Goal: Use online tool/utility

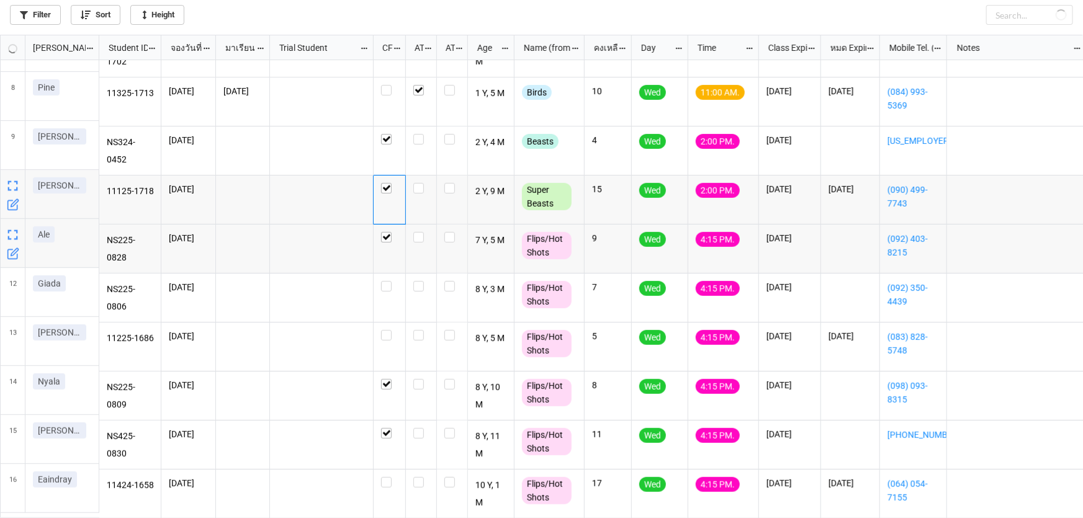
scroll to position [477, 1076]
checkbox input "true"
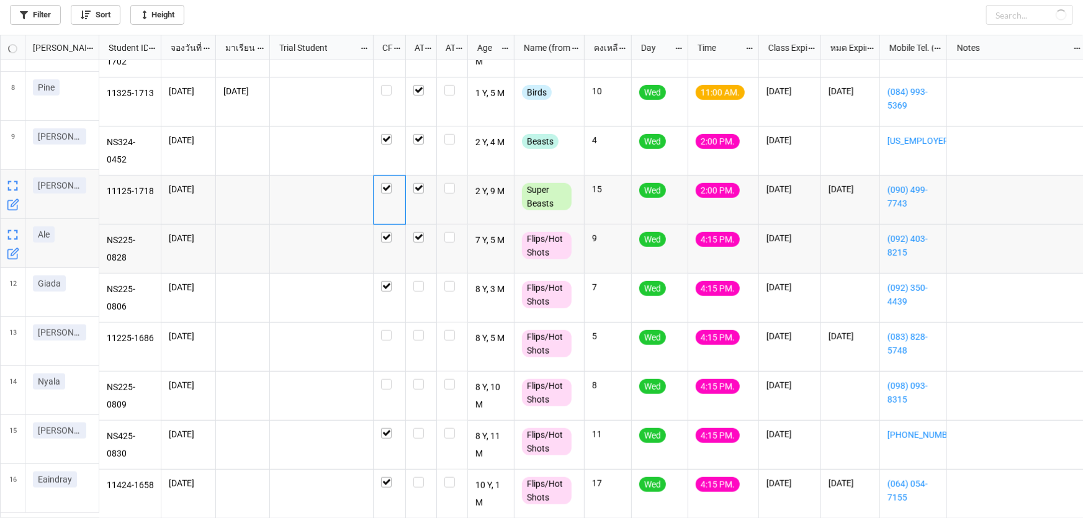
checkbox input "false"
checkbox input "true"
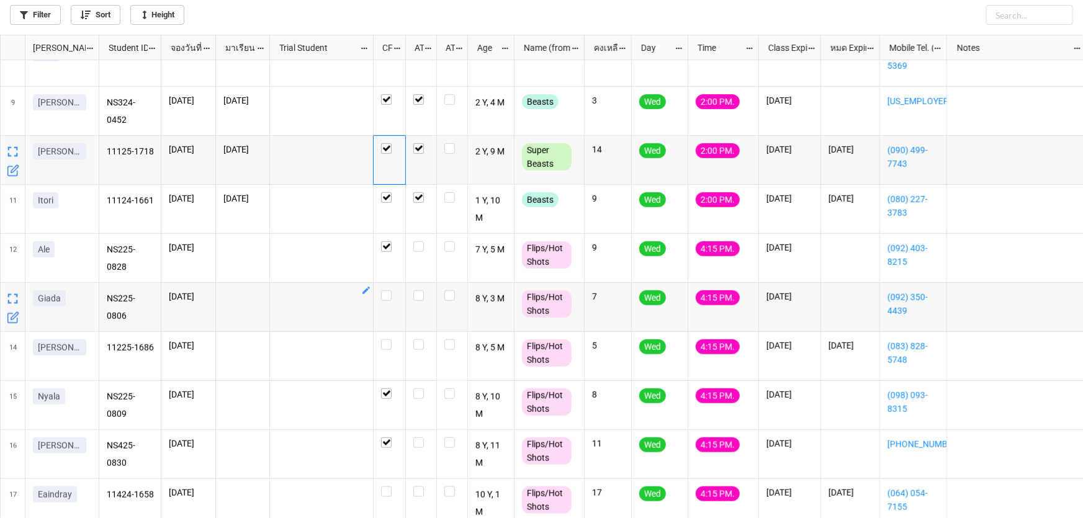
scroll to position [381, 0]
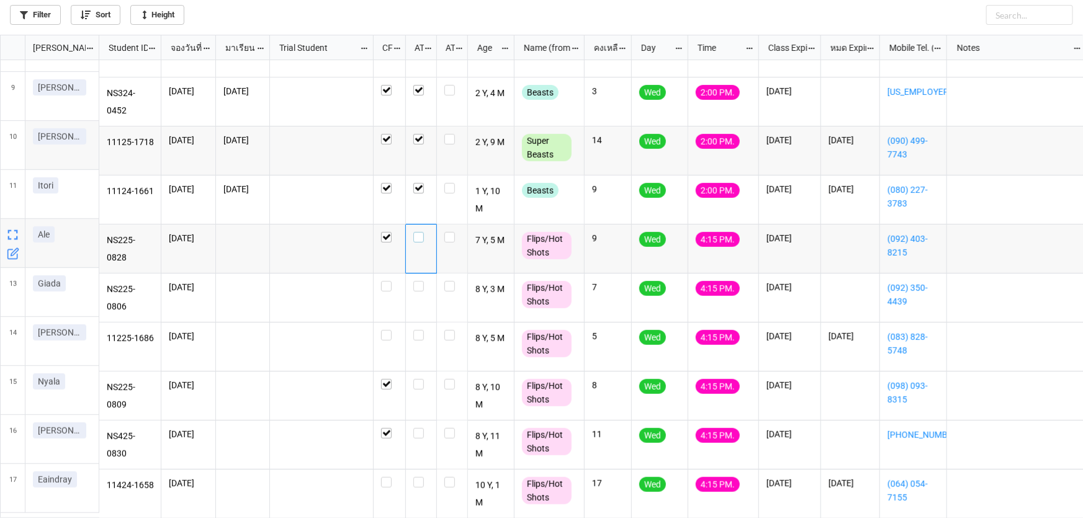
click at [420, 232] on label "grid" at bounding box center [421, 232] width 16 height 0
click at [417, 281] on label "grid" at bounding box center [421, 281] width 16 height 0
click at [421, 330] on label "grid" at bounding box center [421, 330] width 16 height 0
click at [419, 379] on label "grid" at bounding box center [421, 379] width 16 height 0
drag, startPoint x: 417, startPoint y: 426, endPoint x: 425, endPoint y: 449, distance: 25.1
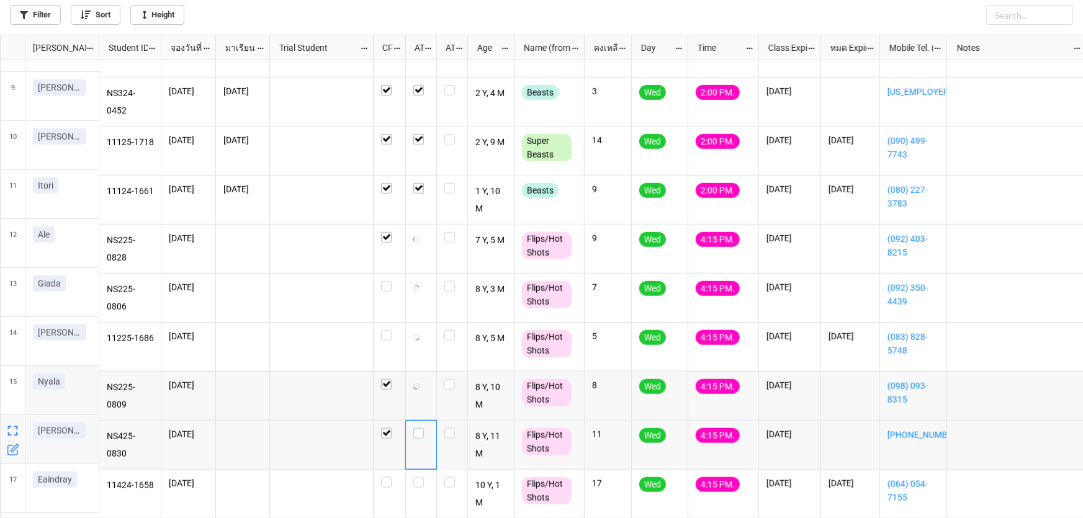
click at [417, 428] on label "grid" at bounding box center [421, 428] width 16 height 0
click at [420, 477] on label "grid" at bounding box center [421, 477] width 16 height 0
